Goal: Transaction & Acquisition: Purchase product/service

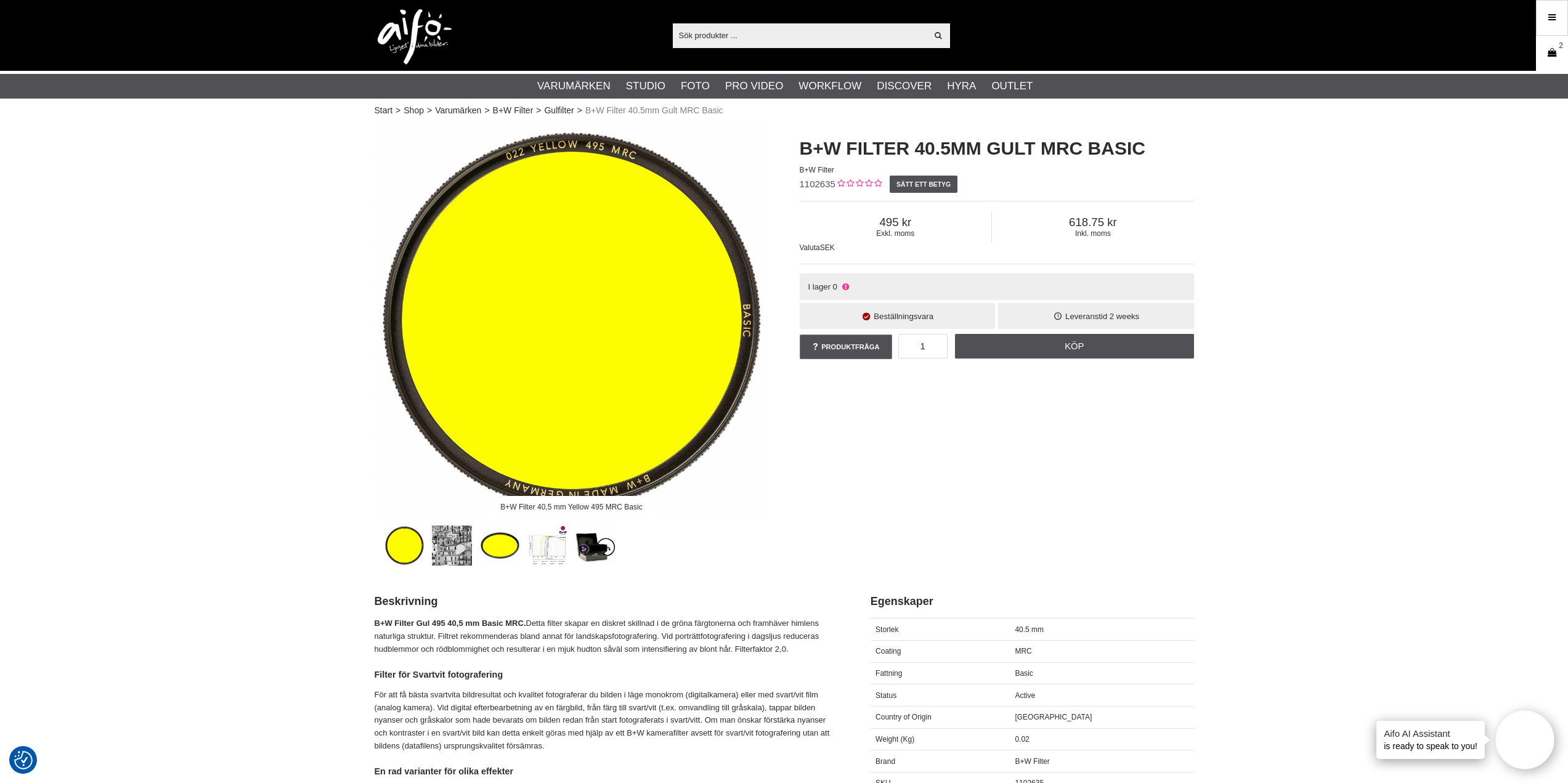
click at [1558, 52] on icon at bounding box center [1552, 53] width 13 height 14
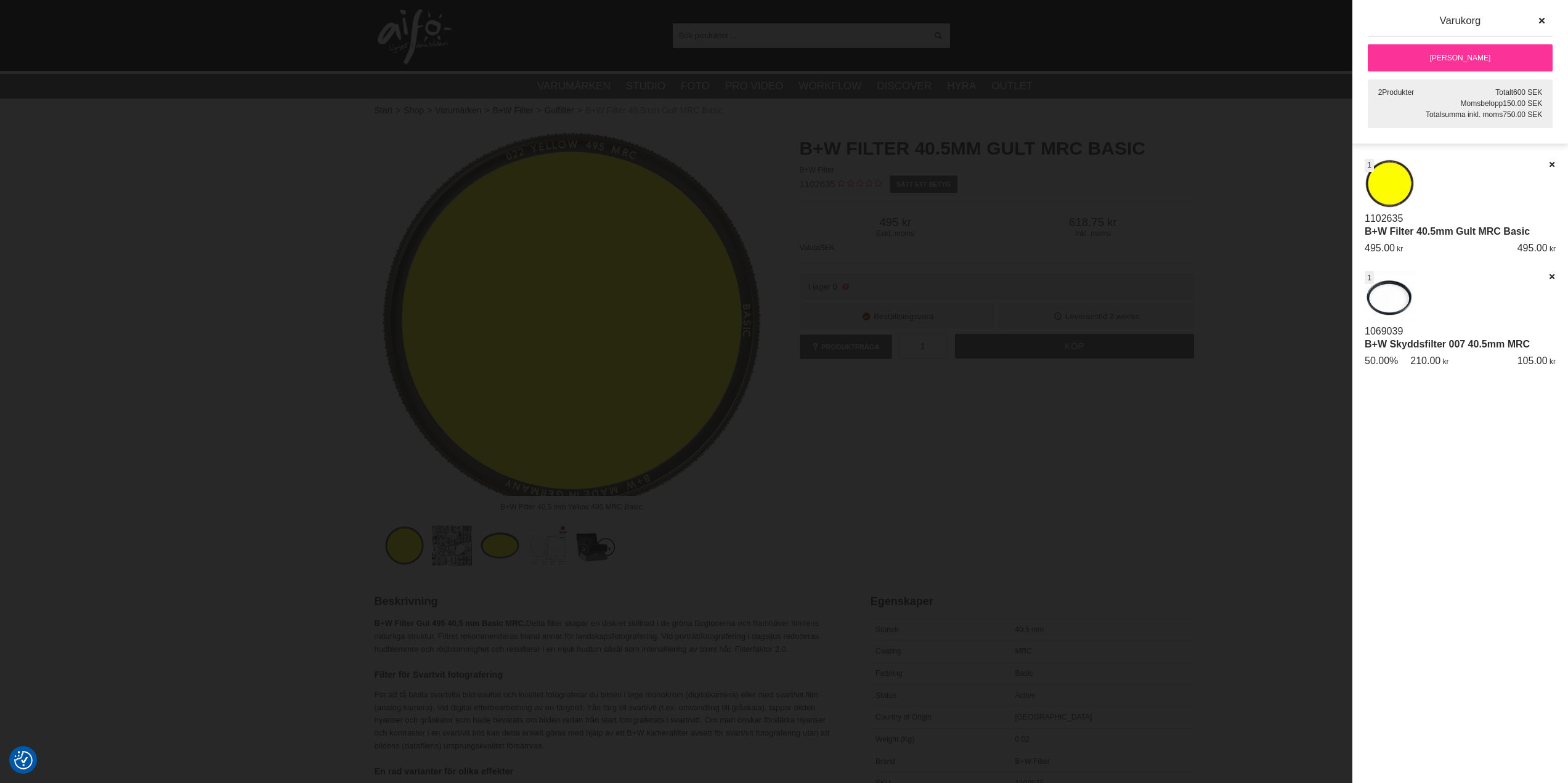
click at [1253, 603] on div at bounding box center [784, 391] width 1568 height 783
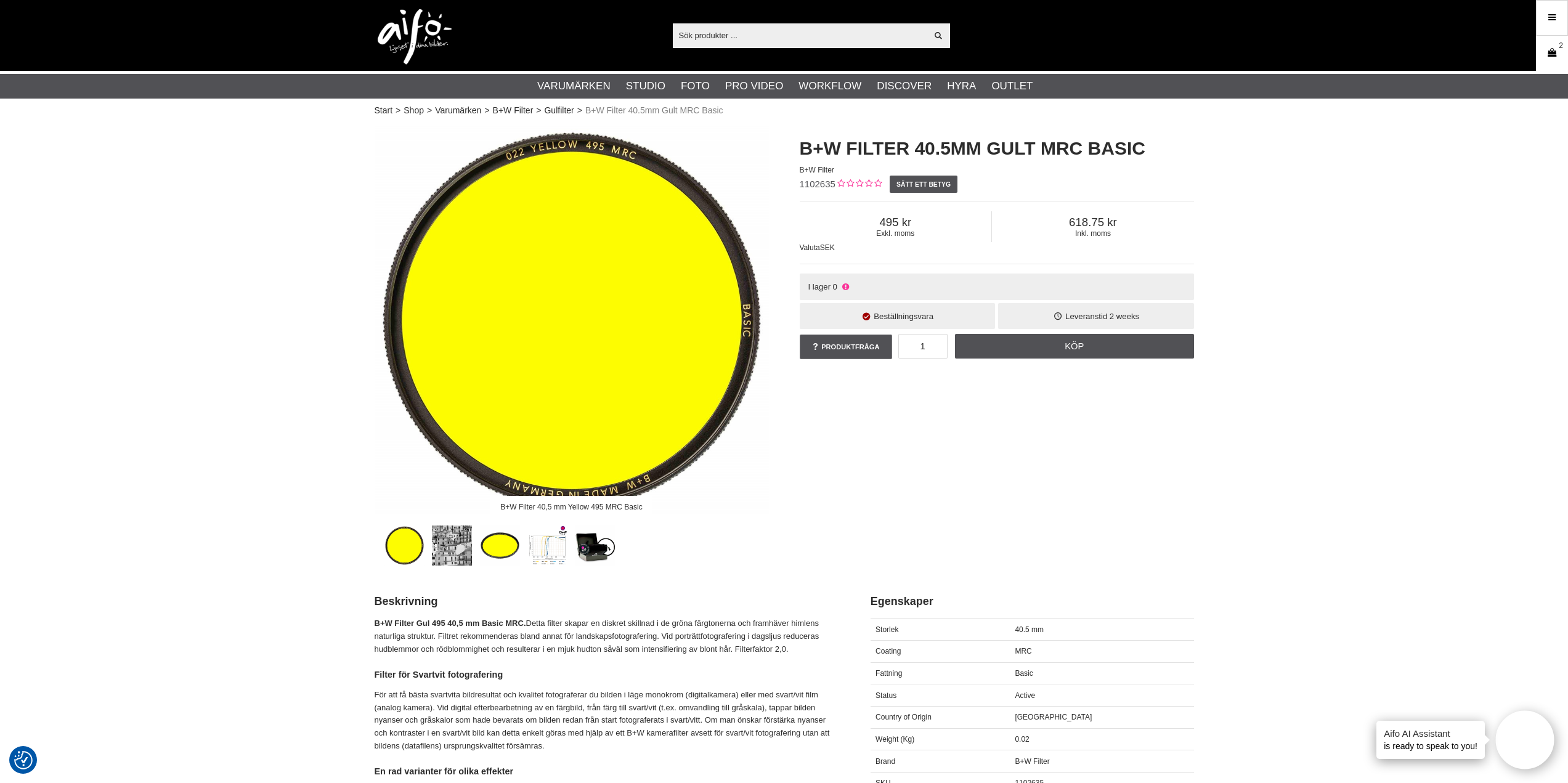
click at [1561, 61] on link "Varukorg 2" at bounding box center [1552, 54] width 31 height 29
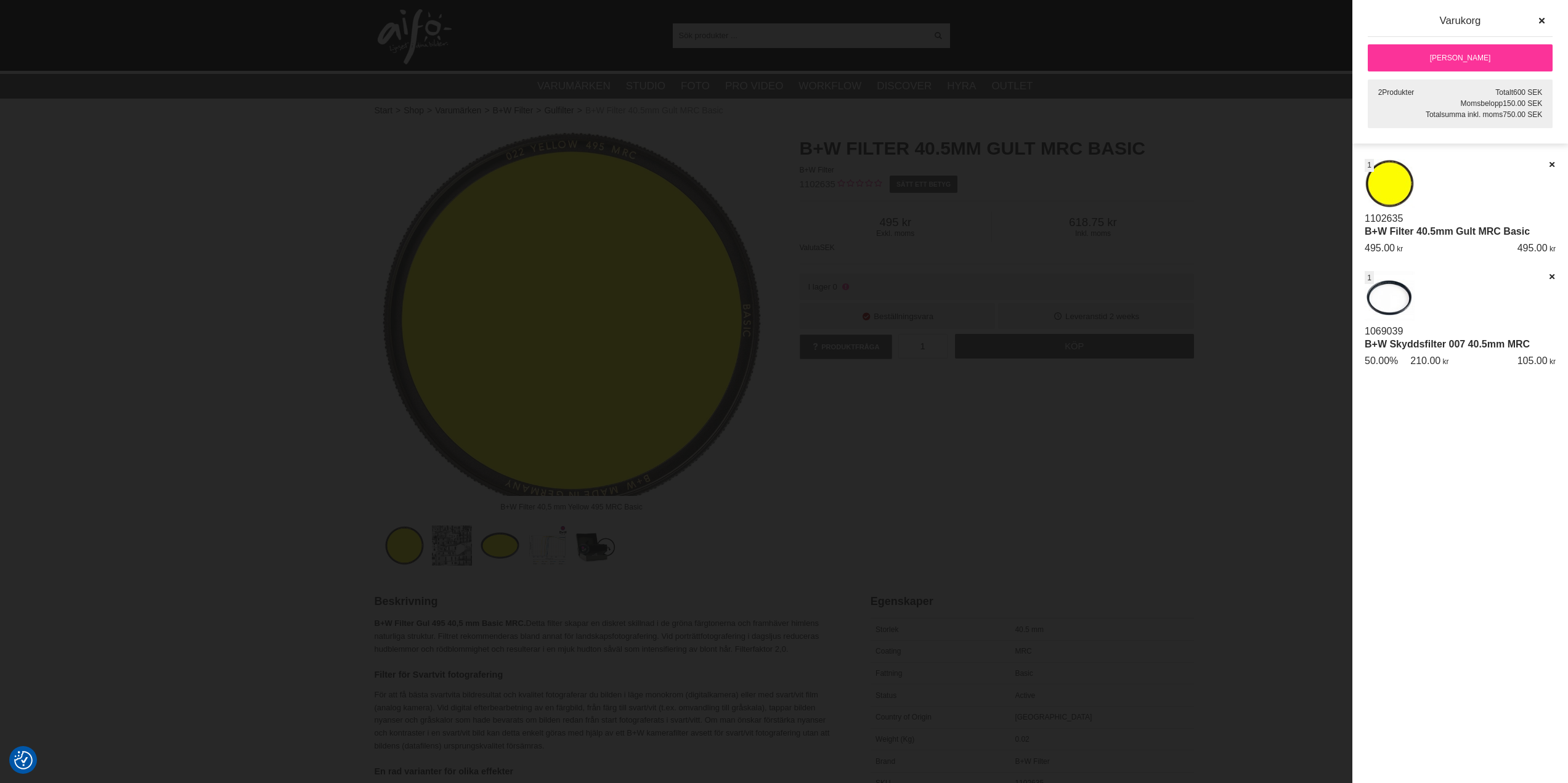
click at [1491, 57] on link "[PERSON_NAME]" at bounding box center [1460, 57] width 185 height 27
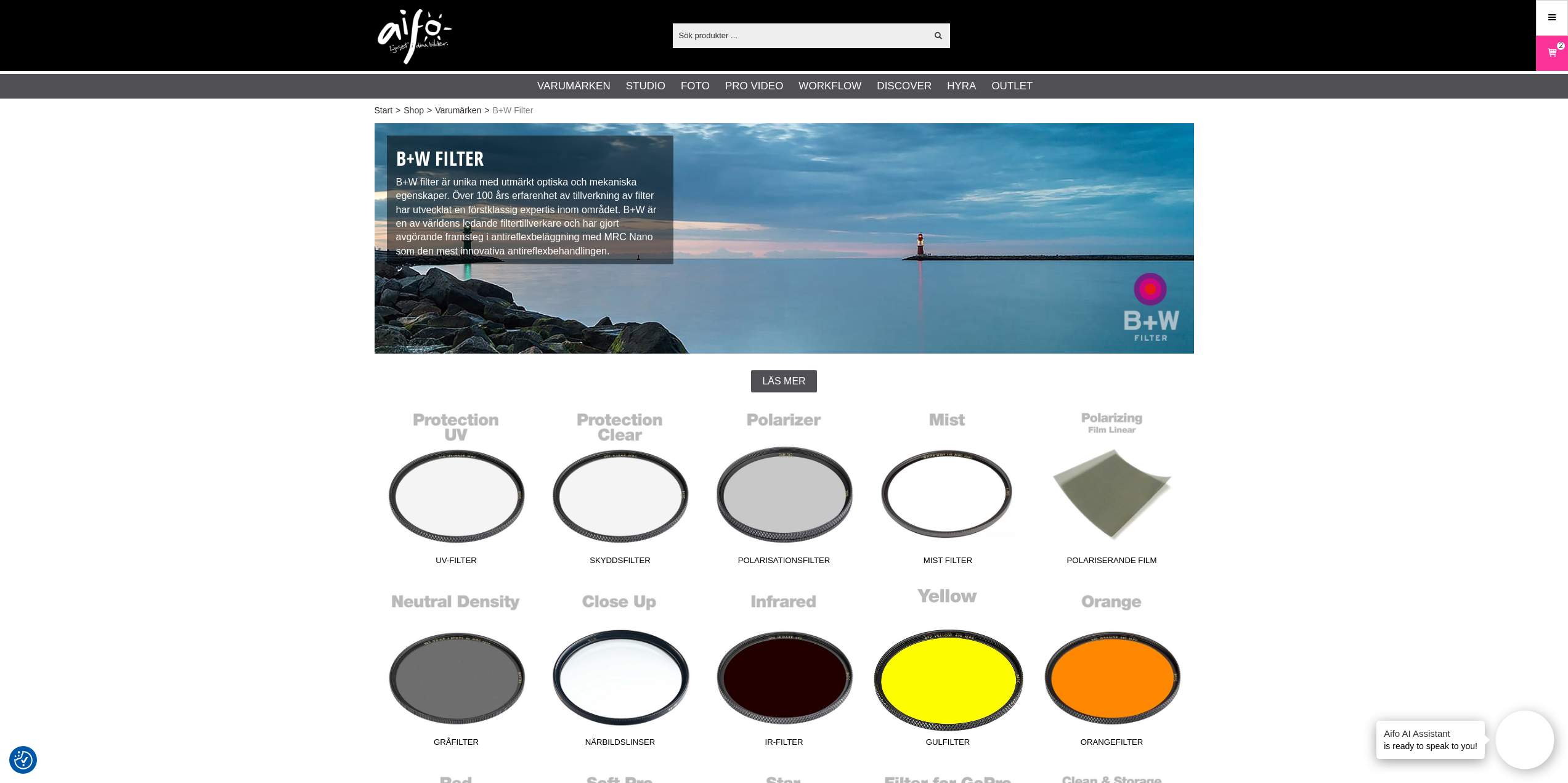
click at [951, 662] on link "Gulfilter" at bounding box center [948, 670] width 164 height 166
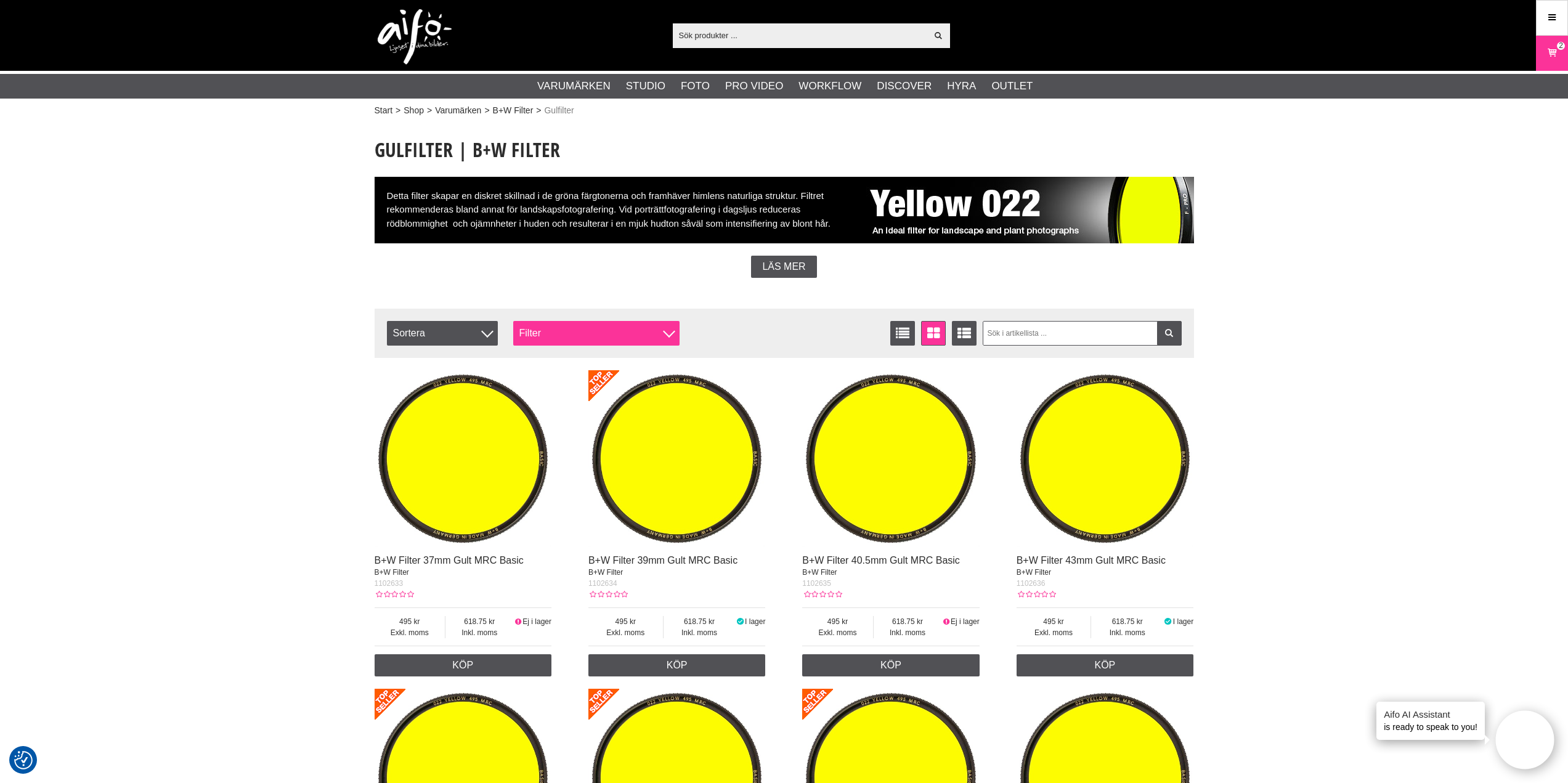
click at [621, 337] on div "Filter" at bounding box center [597, 333] width 166 height 25
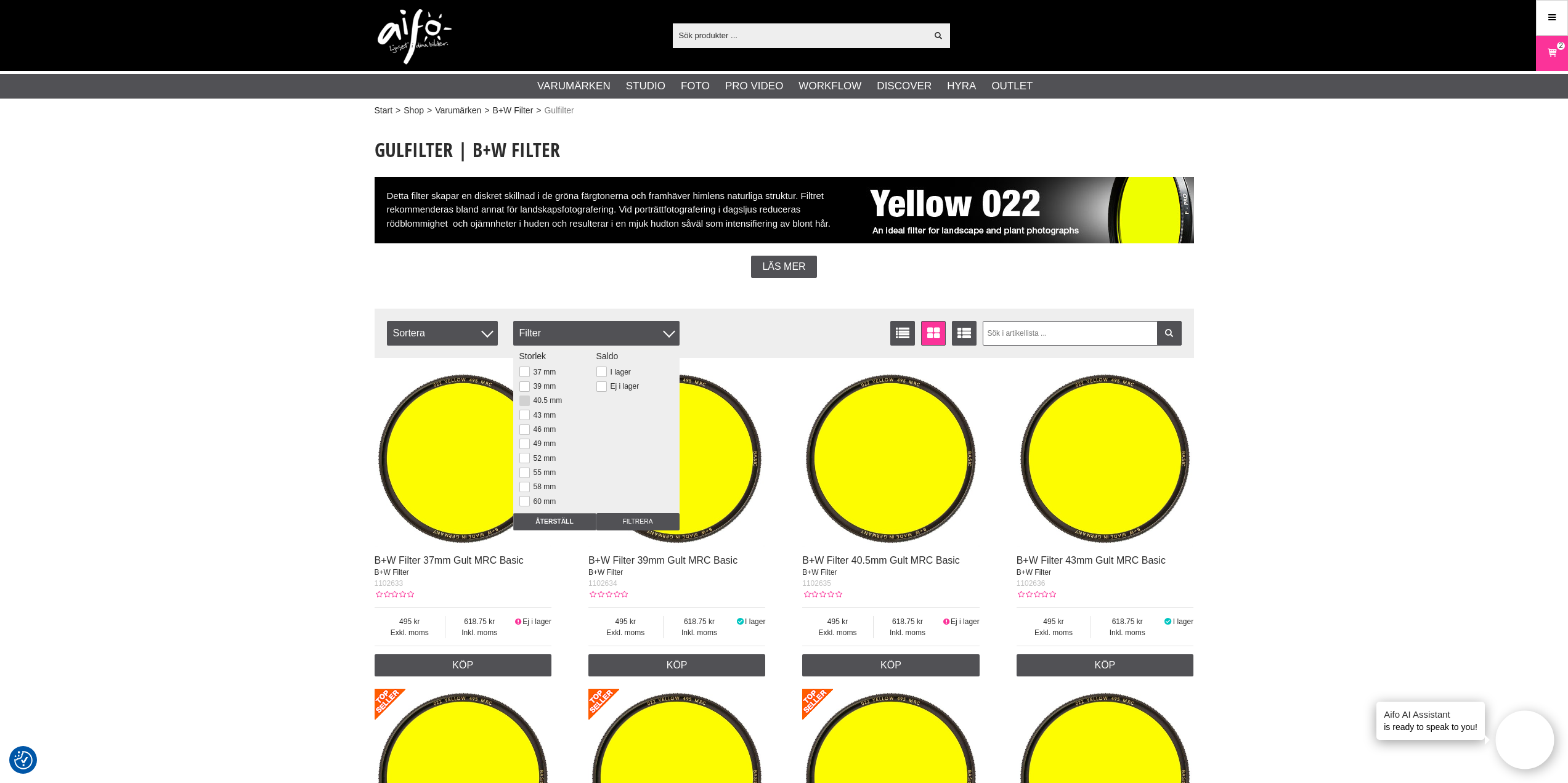
click at [547, 401] on label "40.5 mm" at bounding box center [546, 401] width 33 height 9
click at [0, 0] on input "40.5 mm" at bounding box center [0, 0] width 0 height 0
click at [638, 520] on input "Filtrera" at bounding box center [638, 522] width 83 height 17
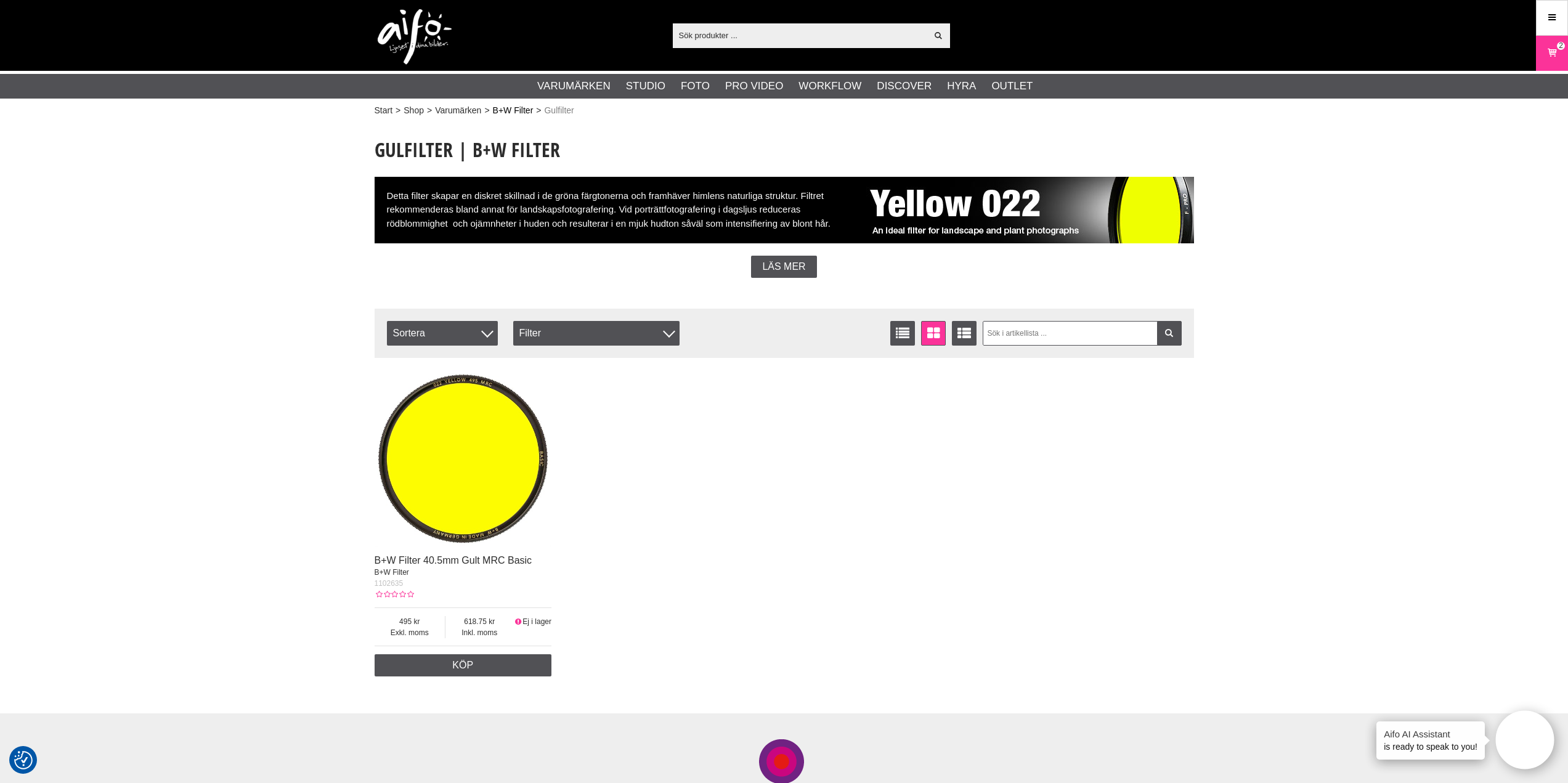
drag, startPoint x: 516, startPoint y: 111, endPoint x: 523, endPoint y: 120, distance: 11.4
click at [516, 111] on link "B+W Filter" at bounding box center [513, 110] width 41 height 13
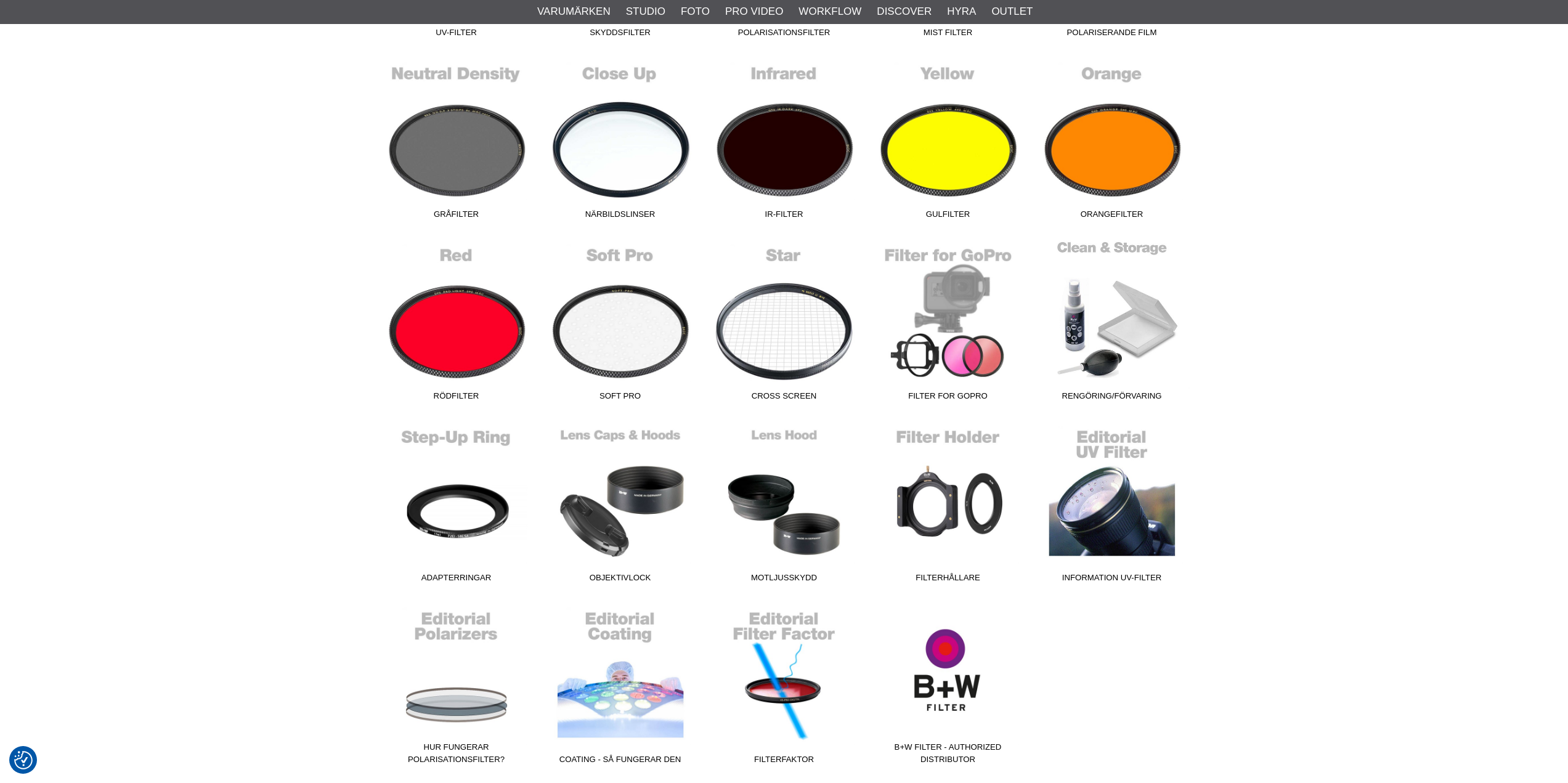
scroll to position [554, 0]
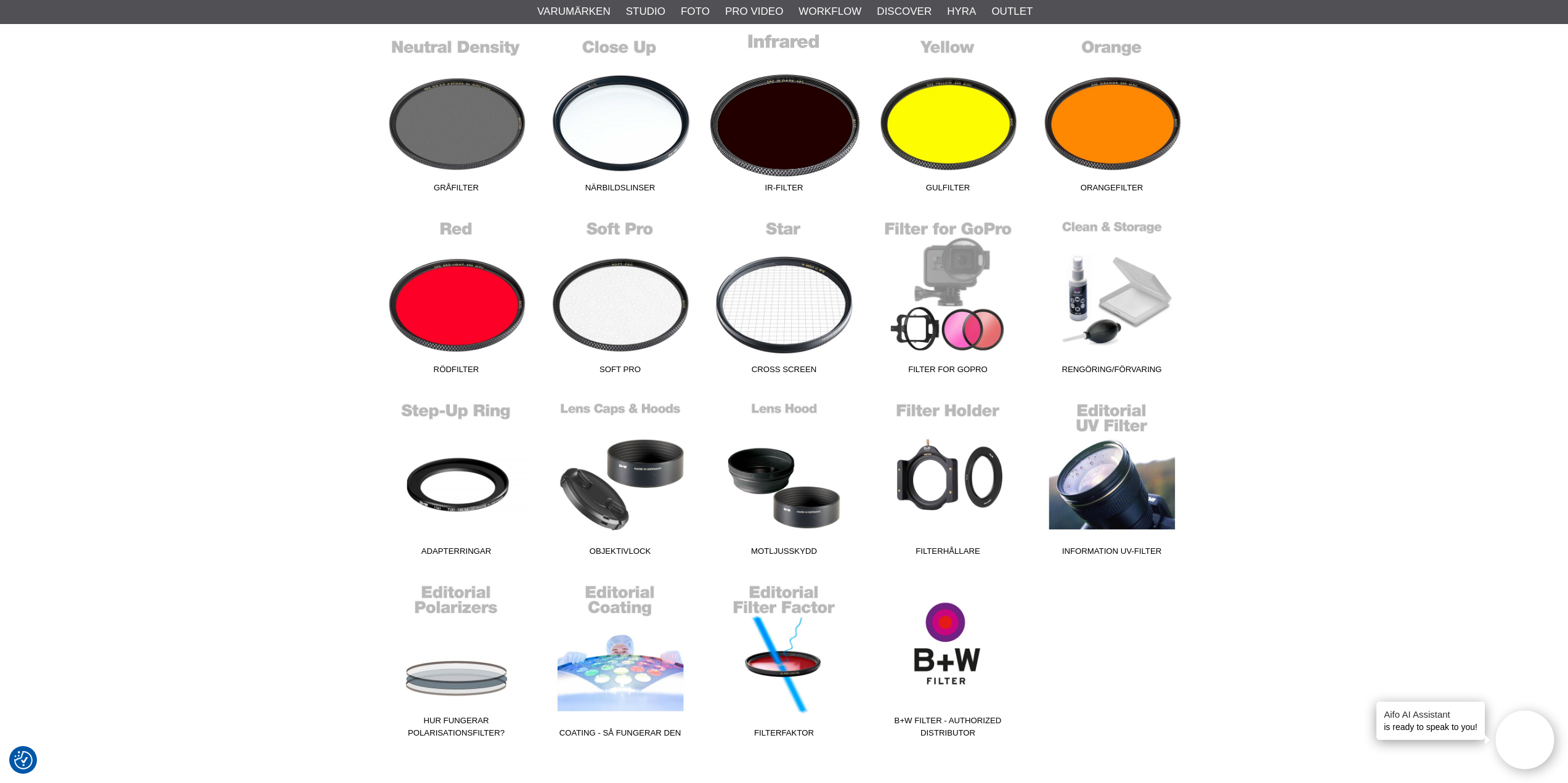
click at [781, 164] on link "IR-Filter" at bounding box center [784, 115] width 164 height 166
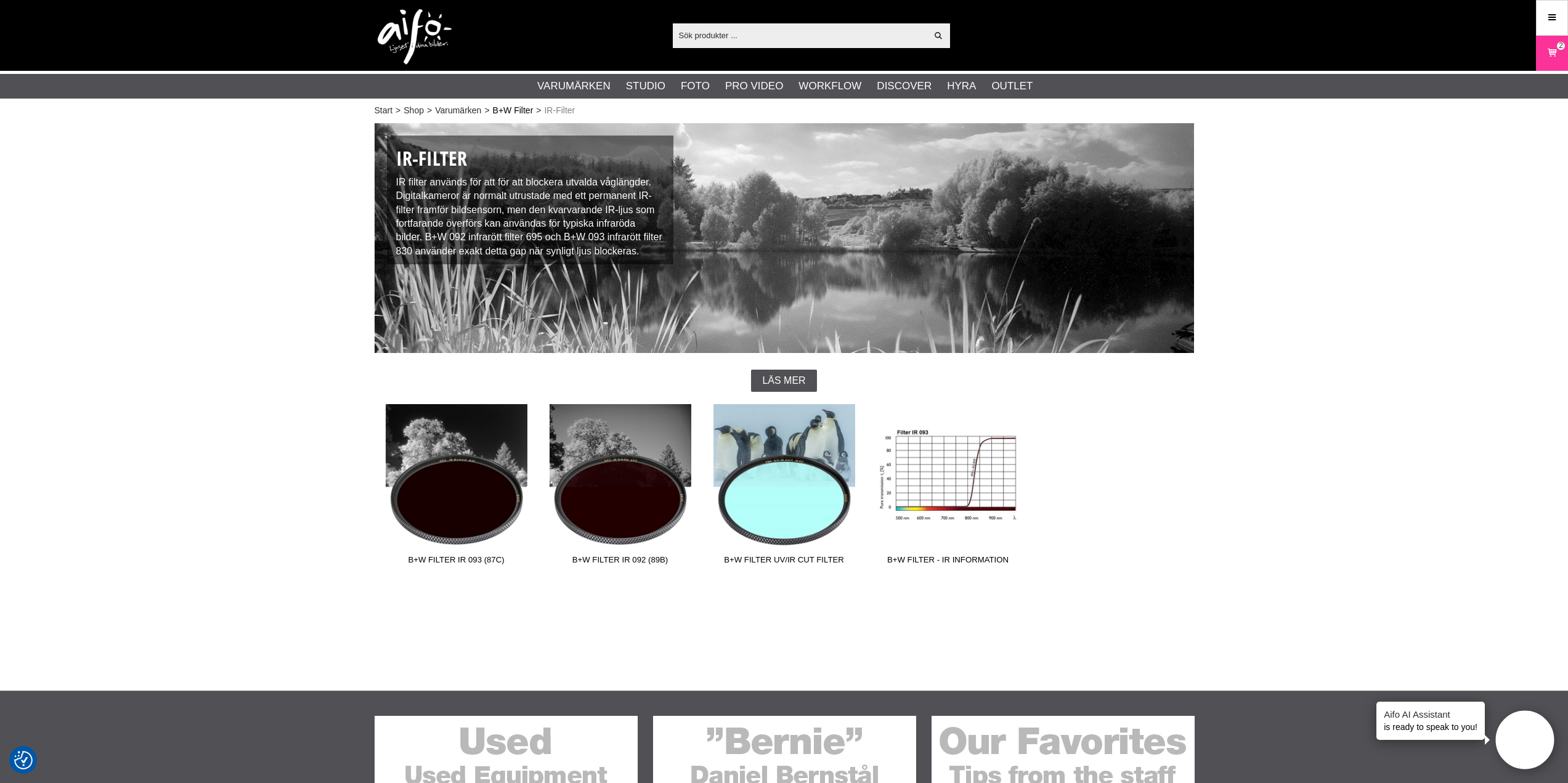
click at [511, 106] on link "B+W Filter" at bounding box center [513, 110] width 41 height 13
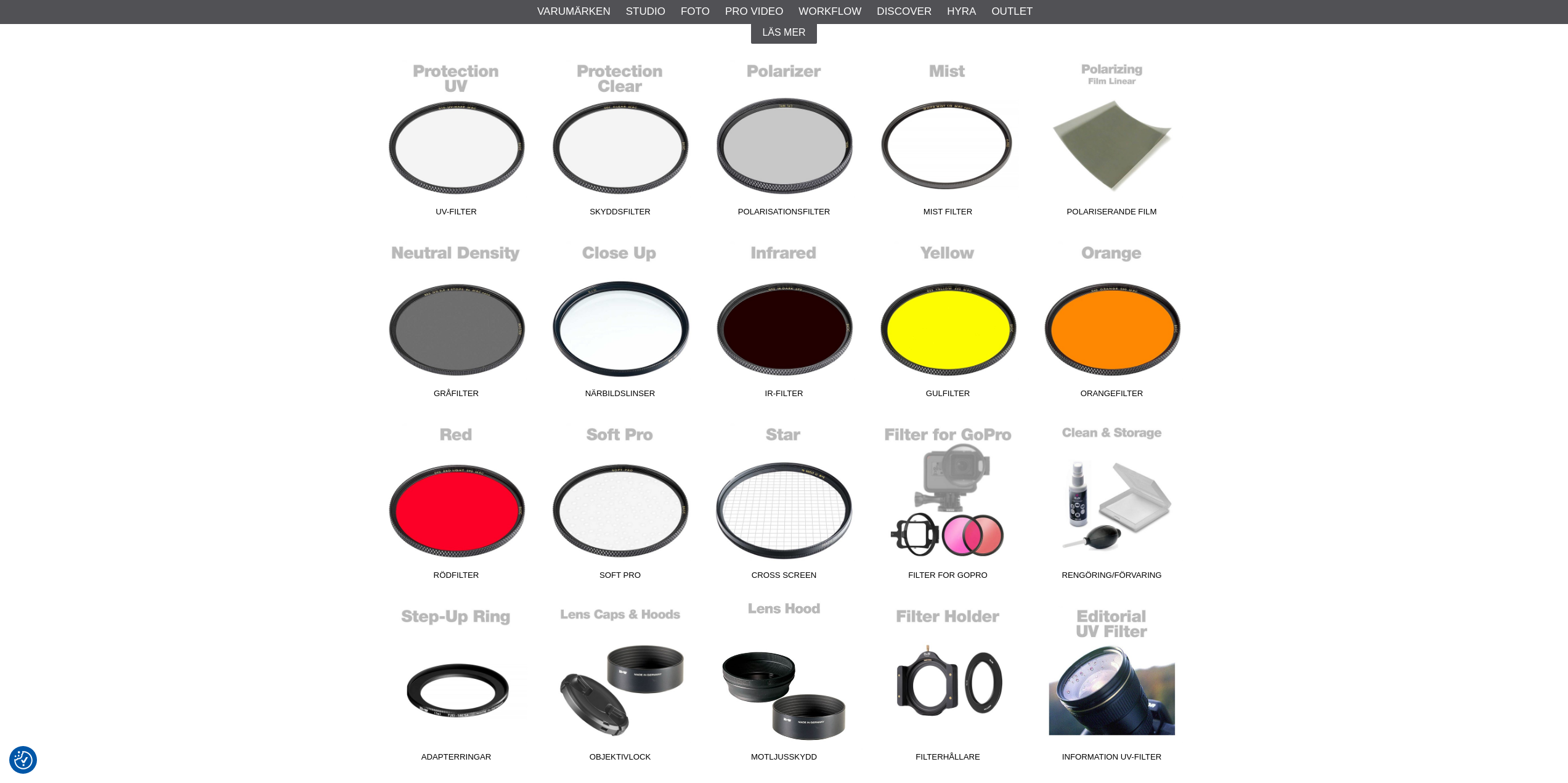
scroll to position [370, 0]
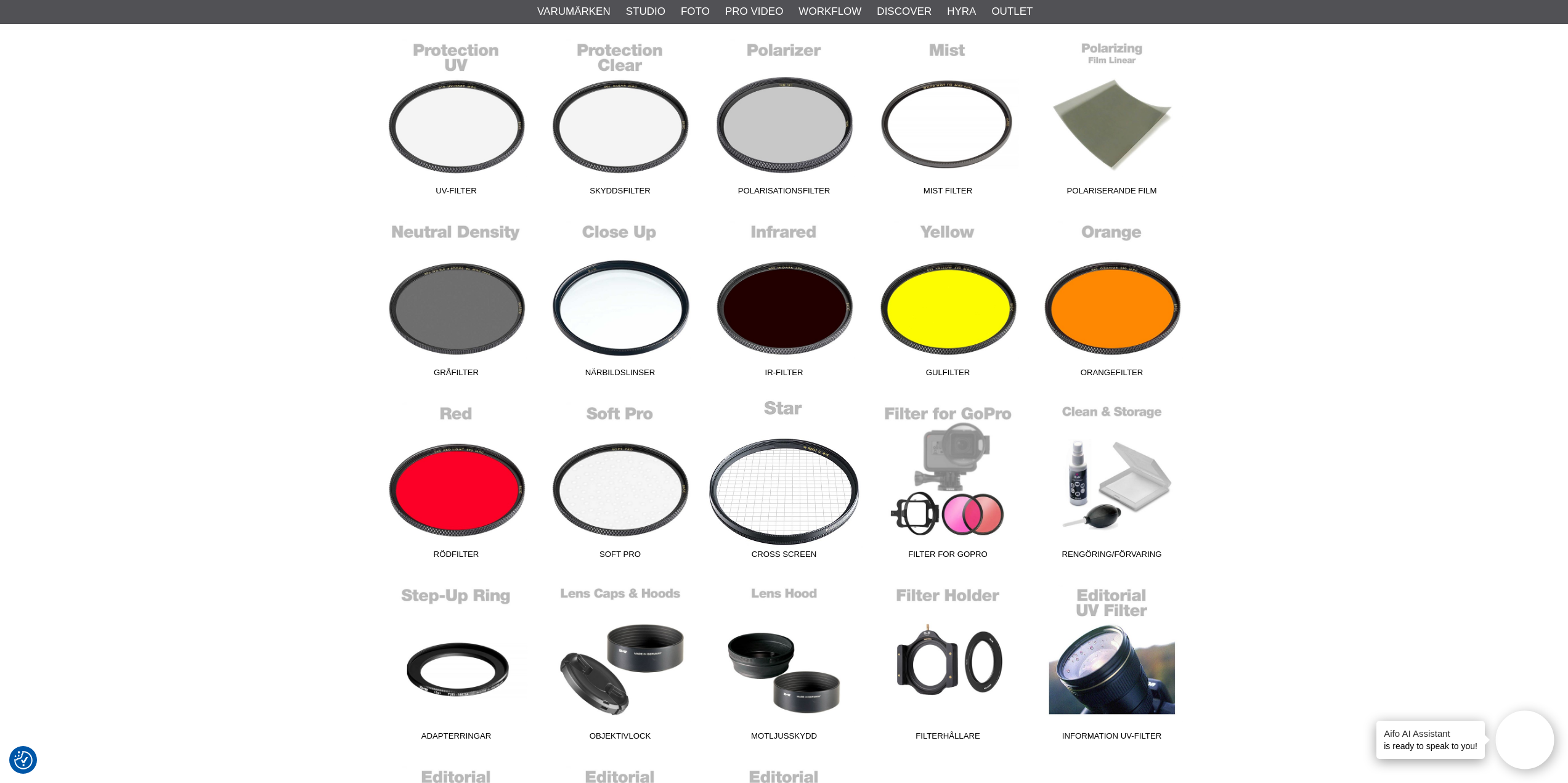
click at [789, 521] on link "Cross Screen" at bounding box center [784, 482] width 164 height 166
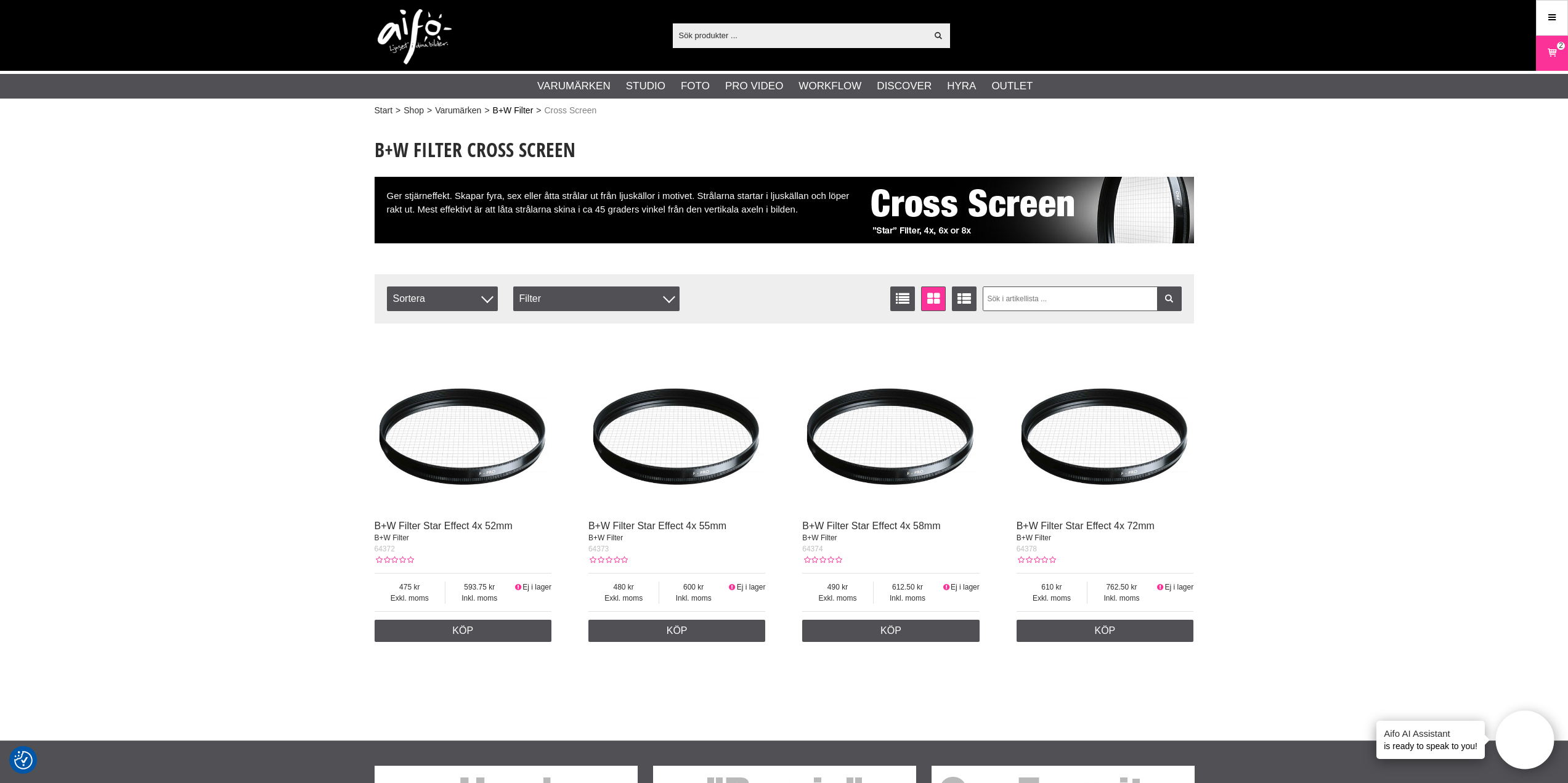
click at [509, 109] on link "B+W Filter" at bounding box center [513, 110] width 41 height 13
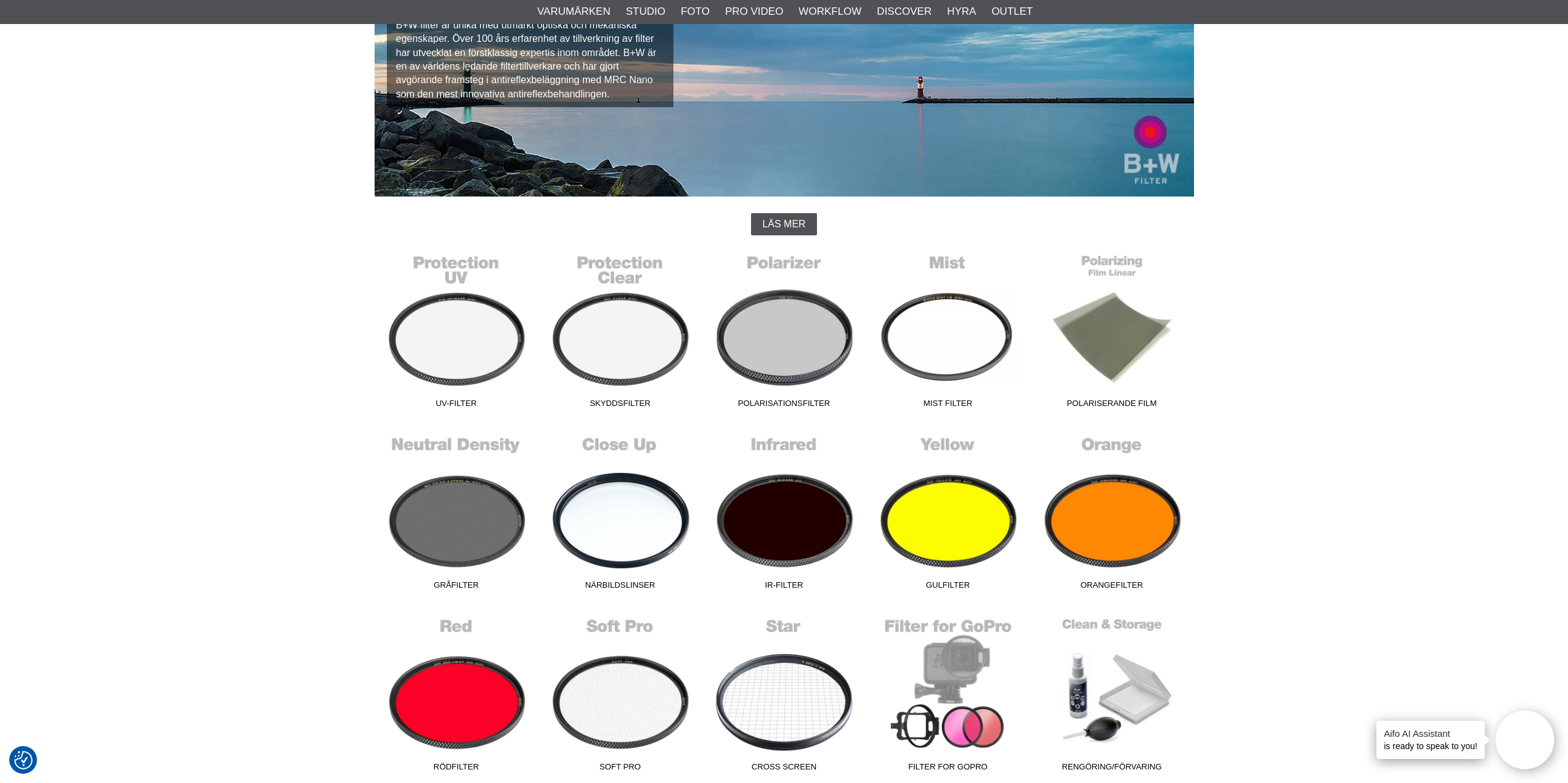
scroll to position [62, 0]
